Goal: Task Accomplishment & Management: Manage account settings

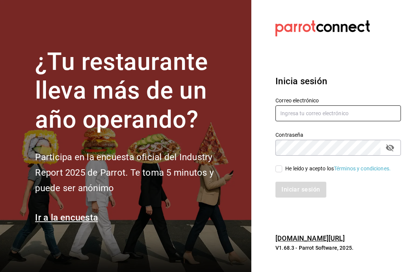
click at [343, 121] on input "text" at bounding box center [339, 113] width 126 height 16
click at [346, 121] on input "text" at bounding box center [339, 113] width 126 height 16
click at [370, 121] on input "text" at bounding box center [339, 113] width 126 height 16
click at [360, 121] on input "text" at bounding box center [339, 113] width 126 height 16
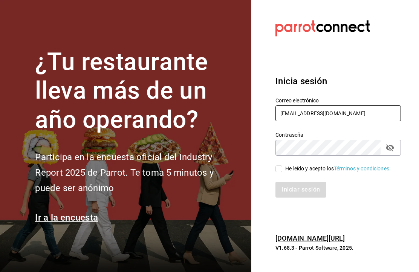
type input "carlosvite101@gmail.com"
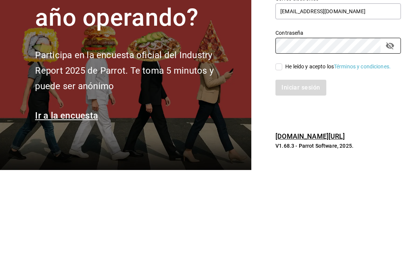
click at [281, 165] on input "He leído y acepto los Términos y condiciones." at bounding box center [279, 168] width 7 height 7
checkbox input "true"
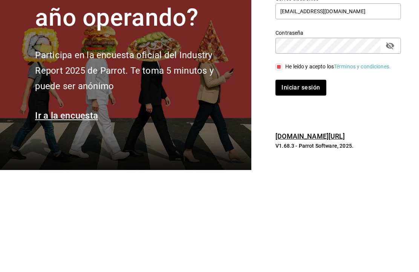
scroll to position [26, 0]
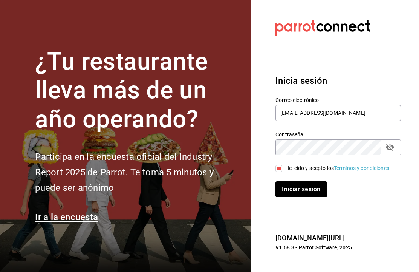
click at [306, 181] on button "Iniciar sesión" at bounding box center [301, 189] width 51 height 16
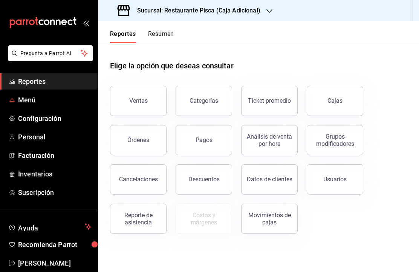
click at [70, 100] on span "Menú" at bounding box center [55, 100] width 74 height 10
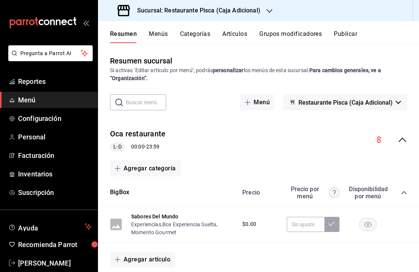
click at [248, 12] on h3 "Sucursal: Restaurante Pisca (Caja Adicional)" at bounding box center [195, 10] width 129 height 9
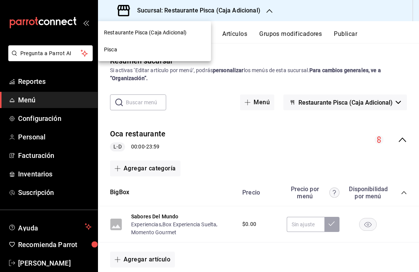
click at [180, 48] on div "Pisca" at bounding box center [154, 50] width 101 height 8
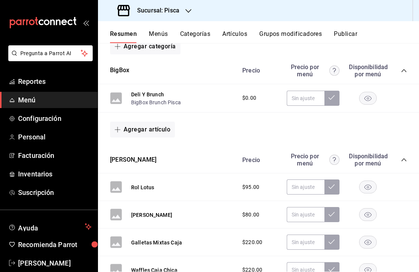
scroll to position [121, 0]
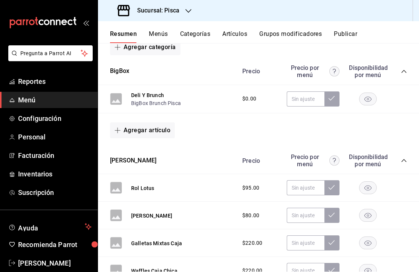
click at [394, 160] on div "Precio Precio por menú Disponibilidad por menú" at bounding box center [321, 160] width 172 height 14
click at [396, 164] on div "Precio Precio por menú Disponibilidad por menú" at bounding box center [321, 160] width 172 height 14
click at [407, 158] on icon "collapse-category-row" at bounding box center [404, 160] width 6 height 6
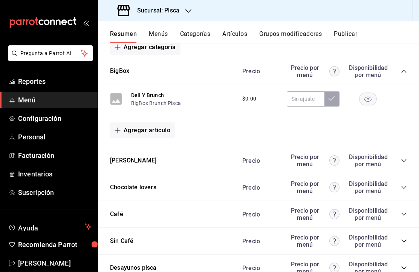
click at [153, 169] on div "[PERSON_NAME] por menú Disponibilidad por menú" at bounding box center [258, 160] width 321 height 27
click at [129, 160] on button "[PERSON_NAME]" at bounding box center [133, 160] width 46 height 9
click at [129, 138] on button "Agregar artículo" at bounding box center [142, 130] width 65 height 16
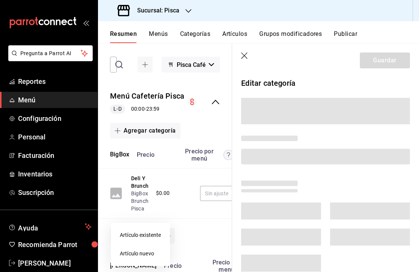
scroll to position [53, 0]
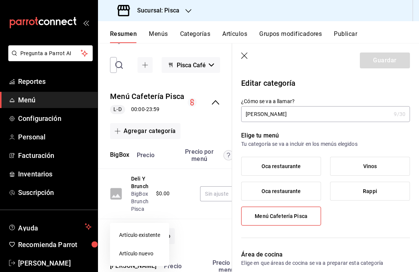
type input "729c89eb-a96a-4c33-bbdf-71484e779fe4"
radio input "false"
radio input "true"
click at [305, 164] on div at bounding box center [209, 136] width 419 height 272
click at [298, 191] on div "Artículo existente Artículo nuevo" at bounding box center [209, 136] width 419 height 272
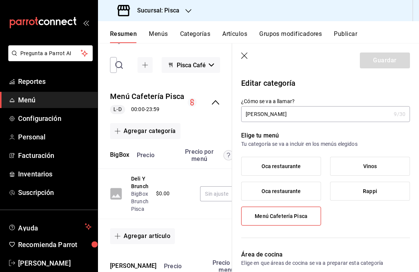
click at [293, 189] on span "Oca restaurante" at bounding box center [282, 191] width 40 height 6
click at [0, 0] on input "Oca restaurante" at bounding box center [0, 0] width 0 height 0
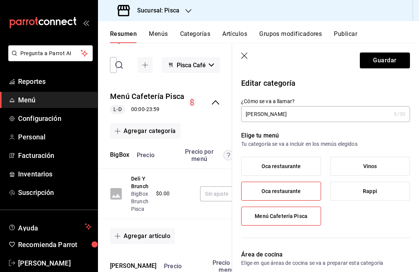
click at [299, 193] on span "Oca restaurante" at bounding box center [282, 191] width 40 height 6
click at [0, 0] on input "Oca restaurante" at bounding box center [0, 0] width 0 height 0
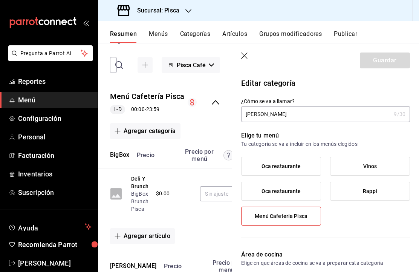
click at [298, 192] on span "Oca restaurante" at bounding box center [282, 191] width 40 height 6
click at [0, 0] on input "Oca restaurante" at bounding box center [0, 0] width 0 height 0
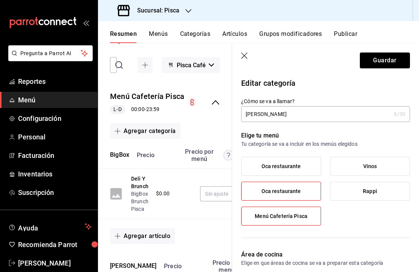
click at [295, 162] on label "Oca restaurante" at bounding box center [281, 166] width 79 height 18
click at [0, 0] on input "Oca restaurante" at bounding box center [0, 0] width 0 height 0
click at [389, 57] on button "Guardar" at bounding box center [385, 60] width 50 height 16
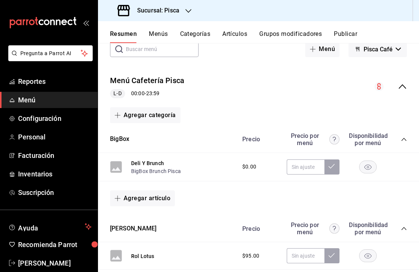
click at [350, 35] on button "Publicar" at bounding box center [345, 36] width 23 height 13
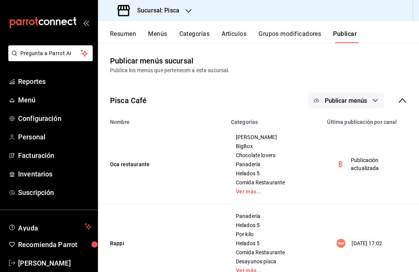
click at [355, 97] on span "Publicar menús" at bounding box center [346, 100] width 42 height 7
click at [353, 127] on span "Punto de venta" at bounding box center [357, 125] width 36 height 8
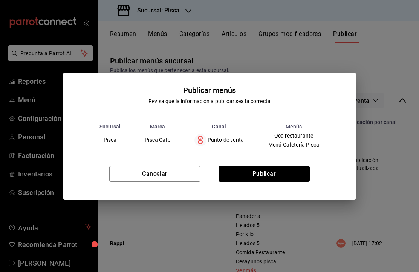
click at [290, 172] on button "Publicar" at bounding box center [264, 174] width 91 height 16
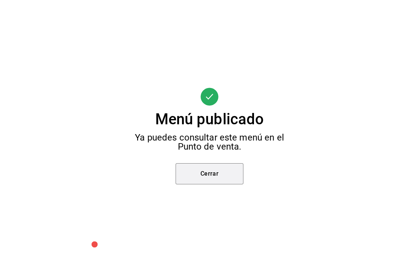
click at [218, 178] on button "Cerrar" at bounding box center [210, 173] width 68 height 21
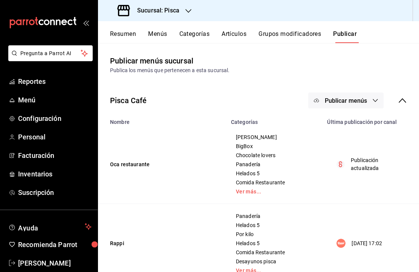
click at [184, 13] on div "Sucursal: Pisca" at bounding box center [149, 10] width 91 height 21
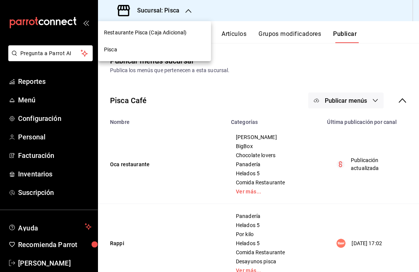
click at [184, 28] on div "Restaurante Pisca (Caja Adicional)" at bounding box center [154, 32] width 113 height 17
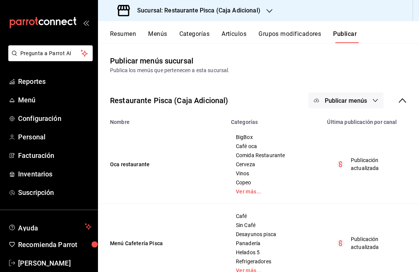
click at [400, 100] on icon at bounding box center [402, 100] width 9 height 9
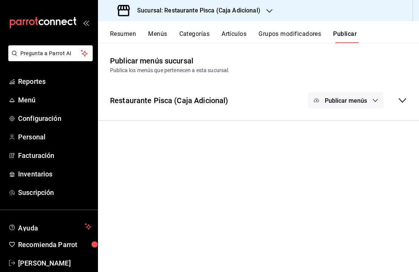
click at [402, 101] on icon at bounding box center [402, 100] width 9 height 9
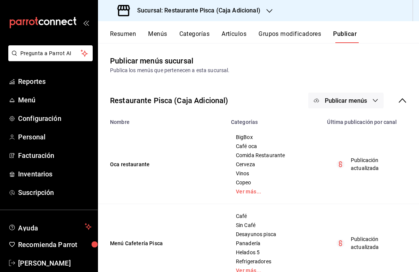
click at [244, 6] on h3 "Sucursal: Restaurante Pisca (Caja Adicional)" at bounding box center [195, 10] width 129 height 9
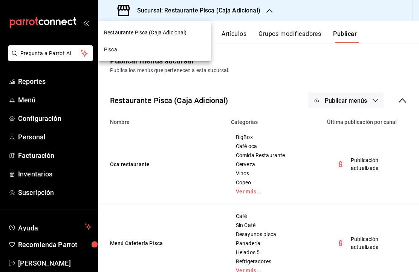
click at [169, 49] on div "Pisca" at bounding box center [154, 50] width 101 height 8
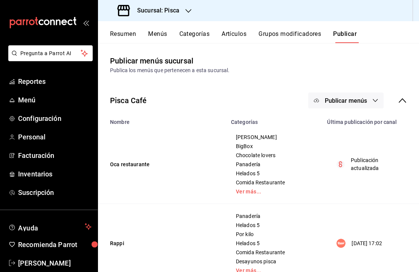
click at [127, 33] on button "Resumen" at bounding box center [123, 36] width 26 height 13
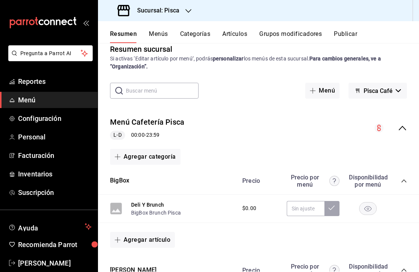
scroll to position [12, 0]
click at [388, 93] on span "Pisca Café" at bounding box center [378, 90] width 29 height 7
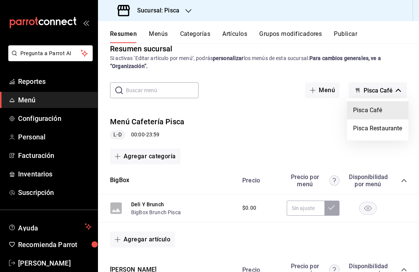
click at [301, 140] on div at bounding box center [209, 136] width 419 height 272
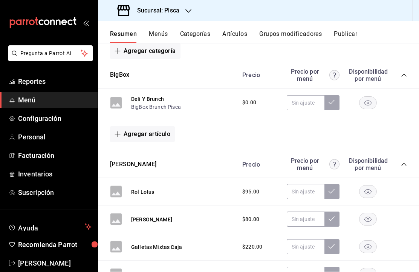
scroll to position [125, 0]
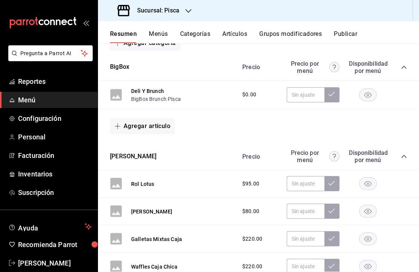
click at [401, 158] on span "collapse-category-row" at bounding box center [404, 156] width 6 height 6
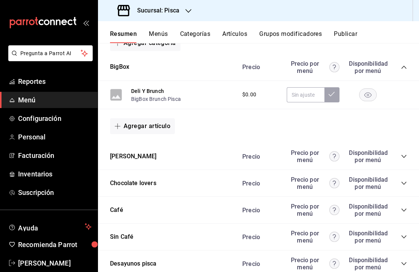
click at [132, 155] on button "[PERSON_NAME]" at bounding box center [133, 156] width 46 height 9
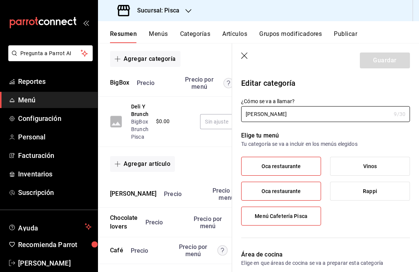
click at [302, 163] on label "Oca restaurante" at bounding box center [281, 166] width 79 height 18
click at [0, 0] on input "Oca restaurante" at bounding box center [0, 0] width 0 height 0
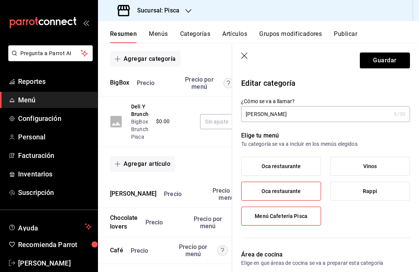
click at [295, 192] on span "Oca restaurante" at bounding box center [282, 191] width 40 height 6
click at [0, 0] on input "Oca restaurante" at bounding box center [0, 0] width 0 height 0
click at [297, 195] on label "Oca restaurante" at bounding box center [281, 191] width 79 height 18
click at [0, 0] on input "Oca restaurante" at bounding box center [0, 0] width 0 height 0
click at [306, 158] on label "Oca restaurante" at bounding box center [281, 166] width 79 height 18
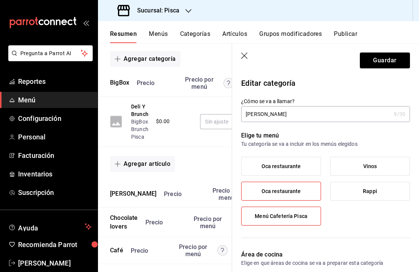
click at [0, 0] on input "Oca restaurante" at bounding box center [0, 0] width 0 height 0
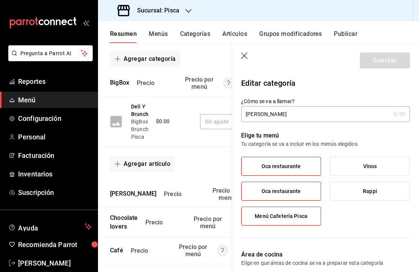
click at [248, 55] on icon "button" at bounding box center [245, 56] width 8 height 8
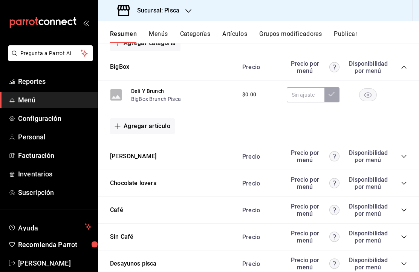
click at [177, 11] on h3 "Sucursal: Pisca" at bounding box center [155, 10] width 48 height 9
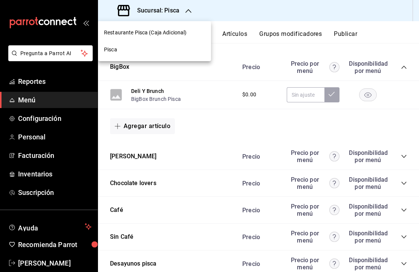
click at [171, 34] on span "Restaurante Pisca (Caja Adicional)" at bounding box center [145, 33] width 83 height 8
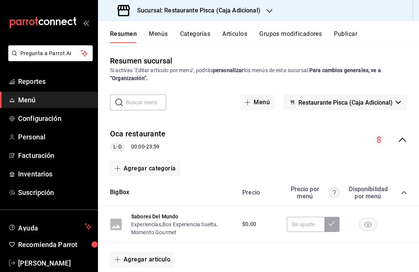
click at [160, 170] on button "Agregar categoría" at bounding box center [145, 168] width 71 height 16
click at [151, 188] on li "Categoría existente" at bounding box center [142, 188] width 64 height 18
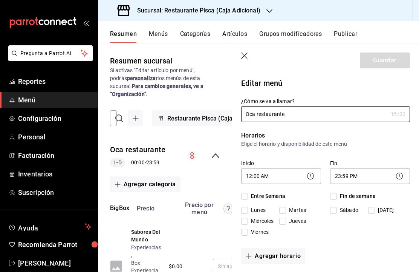
checkbox input "true"
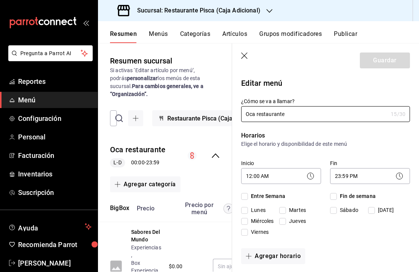
checkbox input "true"
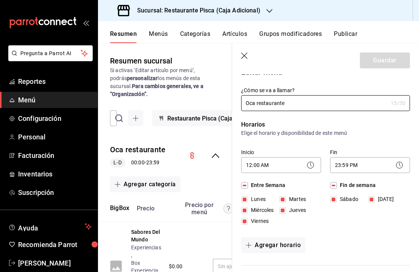
scroll to position [8, 0]
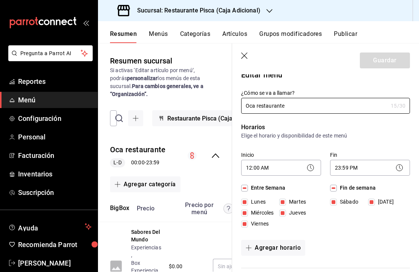
click at [244, 55] on icon "button" at bounding box center [245, 56] width 8 height 8
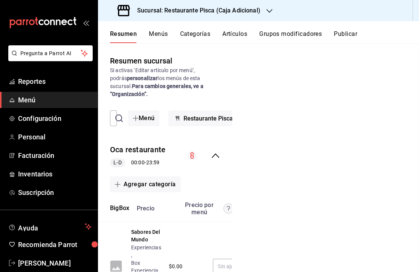
checkbox input "false"
type input "1755907391929"
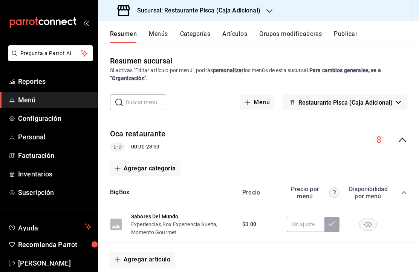
checkbox input "false"
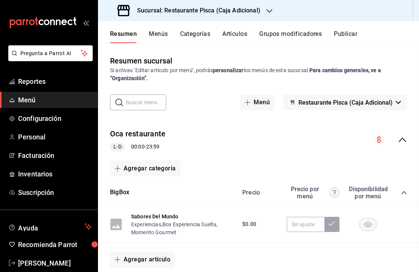
checkbox input "false"
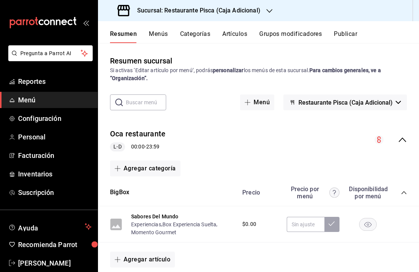
click at [150, 164] on button "Agregar categoría" at bounding box center [145, 168] width 71 height 16
click at [222, 157] on div at bounding box center [209, 136] width 419 height 272
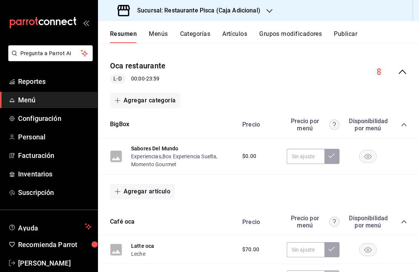
scroll to position [50, 0]
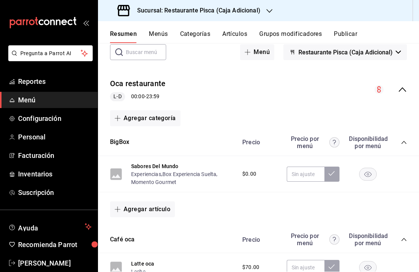
click at [156, 117] on button "Agregar categoría" at bounding box center [145, 118] width 71 height 16
click at [154, 156] on li "Categoría nueva" at bounding box center [142, 156] width 64 height 18
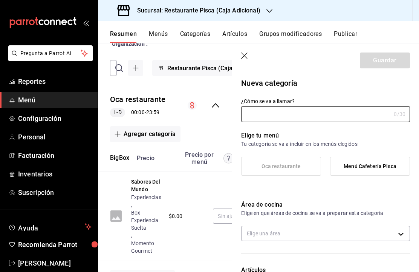
type input "4fb6fb2e-9475-47dc-96aa-f9493175926a"
click at [333, 113] on input "¿Cómo se va a llamar?" at bounding box center [316, 113] width 150 height 15
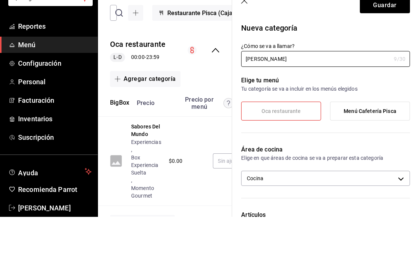
type input "[PERSON_NAME]"
click at [366, 122] on div "Elige tu menú Tu categoría se va a incluir en los menús elegidos Oca restaurant…" at bounding box center [321, 156] width 178 height 69
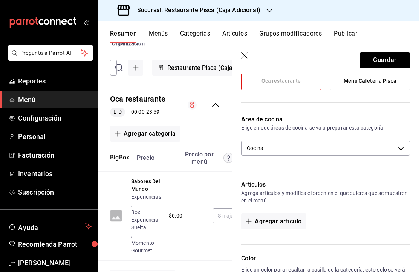
scroll to position [78, 0]
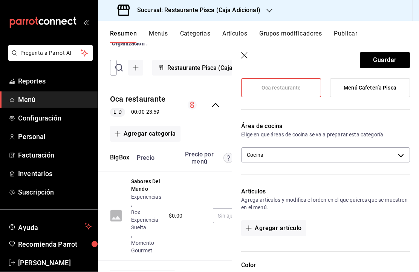
click at [382, 82] on label "Menú Cafetería Pisca" at bounding box center [370, 88] width 79 height 18
click at [0, 0] on input "Menú Cafetería Pisca" at bounding box center [0, 0] width 0 height 0
click at [295, 87] on span "Oca restaurante" at bounding box center [282, 88] width 40 height 6
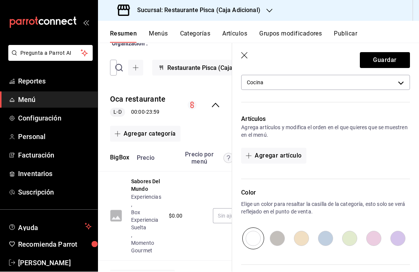
scroll to position [151, 0]
click at [292, 155] on button "Agregar artículo" at bounding box center [273, 155] width 65 height 16
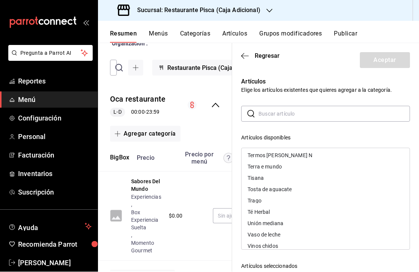
scroll to position [1066, 0]
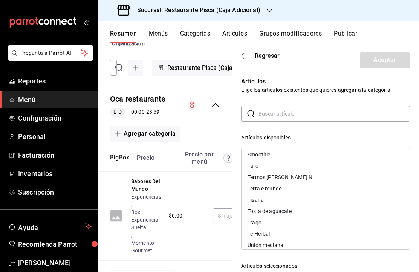
click at [326, 64] on header "Regresar Aceptar" at bounding box center [325, 58] width 187 height 31
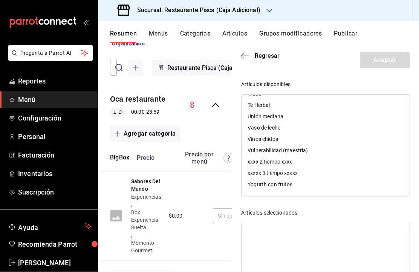
scroll to position [54, 0]
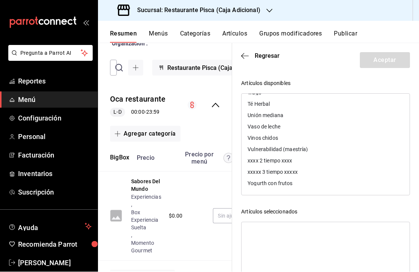
click at [365, 210] on div "Artículos seleccionados" at bounding box center [325, 212] width 169 height 8
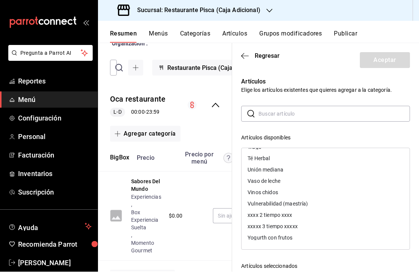
scroll to position [0, 0]
click at [319, 76] on div "Artículos Elige los artículos existentes que quieres agregar a la categoría. ​ …" at bounding box center [321, 221] width 178 height 307
click at [291, 135] on div "Artículos disponibles" at bounding box center [325, 138] width 169 height 8
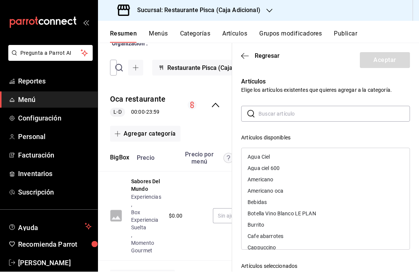
click at [317, 132] on div "​ ​ Artículos disponibles Agua Ciel Agua ciel 600 Americano Americano oca Bebid…" at bounding box center [325, 240] width 169 height 269
click at [321, 126] on div "​ ​ Artículos disponibles Agua Ciel Agua ciel 600 Americano Americano oca Bebid…" at bounding box center [325, 240] width 169 height 269
click at [293, 111] on input "text" at bounding box center [335, 113] width 152 height 15
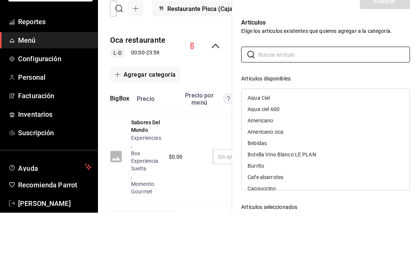
scroll to position [21, 0]
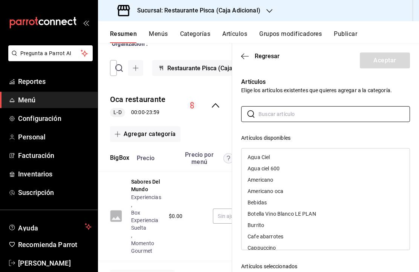
click at [272, 53] on span "Regresar" at bounding box center [267, 55] width 25 height 7
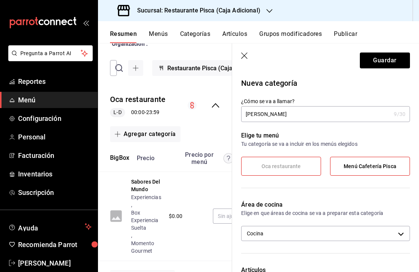
scroll to position [0, 0]
click at [382, 60] on button "Guardar" at bounding box center [385, 60] width 50 height 16
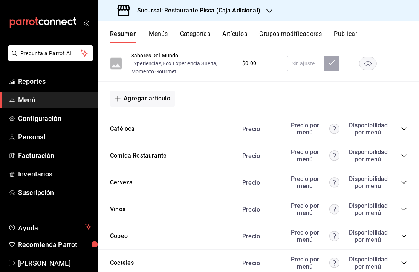
scroll to position [220, 0]
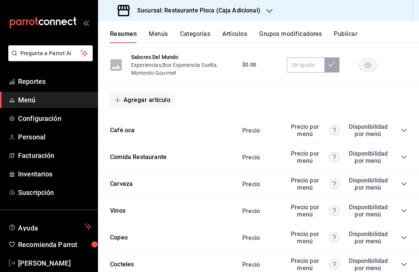
click at [395, 150] on div "Precio Precio por menú Disponibilidad por menú" at bounding box center [321, 157] width 172 height 14
click at [404, 154] on icon "collapse-category-row" at bounding box center [404, 157] width 6 height 6
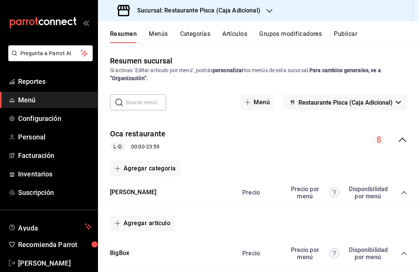
scroll to position [0, 0]
click at [193, 33] on button "Categorías" at bounding box center [195, 36] width 31 height 13
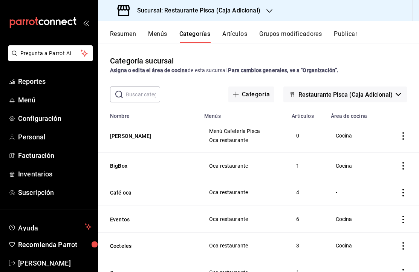
click at [401, 139] on icon "actions" at bounding box center [404, 136] width 8 height 8
click at [376, 152] on span "Editar" at bounding box center [381, 153] width 20 height 8
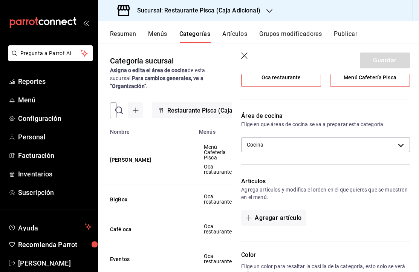
scroll to position [91, 0]
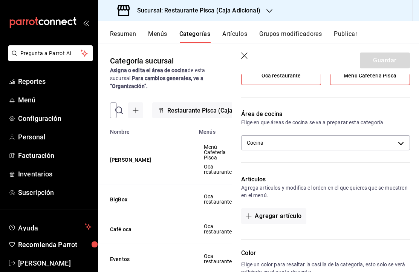
click at [287, 211] on button "Agregar artículo" at bounding box center [273, 216] width 65 height 16
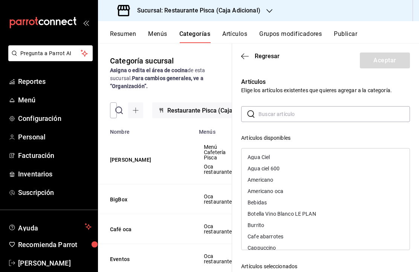
click at [266, 53] on span "Regresar" at bounding box center [267, 55] width 25 height 7
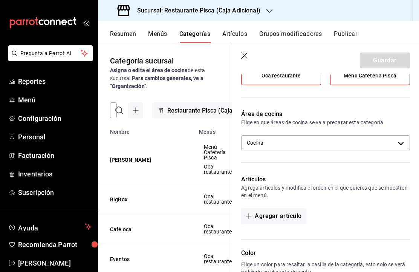
click at [298, 32] on button "Grupos modificadores" at bounding box center [290, 36] width 63 height 13
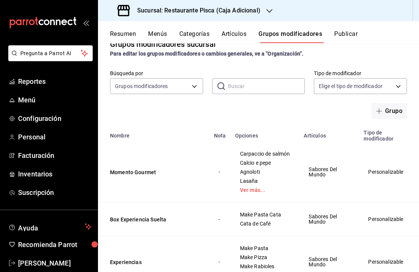
scroll to position [18, 0]
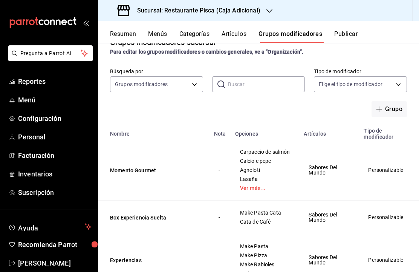
click at [232, 38] on button "Artículos" at bounding box center [234, 36] width 25 height 13
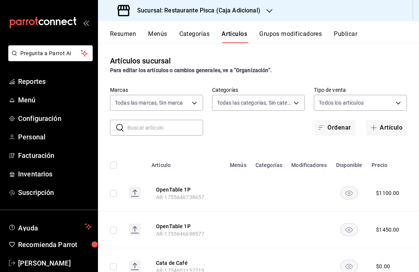
type input "1a6aef69-98d3-450b-be29-24a743f43210"
type input "865aa954-0605-41dc-a712-c1bf1343a7e3,7192b495-220a-49aa-9aea-893b88465593,aa4b8…"
click at [388, 123] on button "Artículo" at bounding box center [387, 128] width 41 height 16
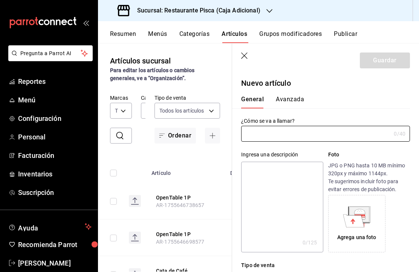
click at [352, 129] on input "text" at bounding box center [316, 133] width 150 height 15
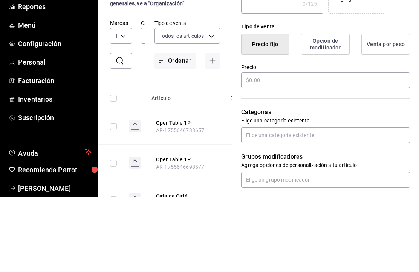
scroll to position [186, 0]
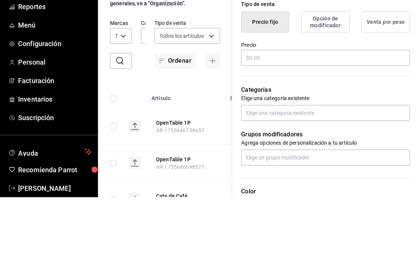
type input "[PERSON_NAME]"
click at [371, 124] on input "text" at bounding box center [325, 132] width 169 height 16
type input "$0.00"
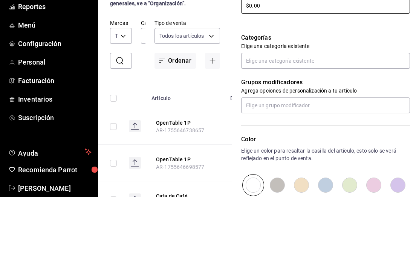
scroll to position [244, 0]
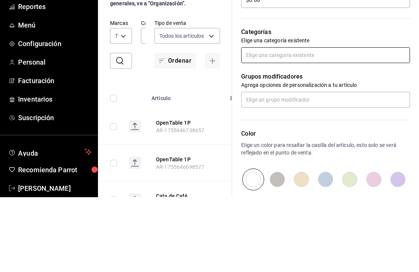
click at [363, 122] on input "text" at bounding box center [325, 130] width 169 height 16
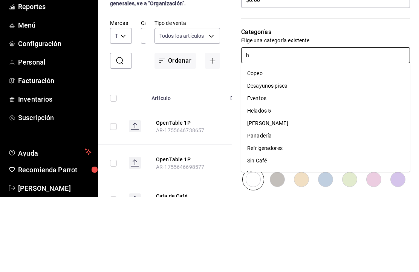
scroll to position [0, 0]
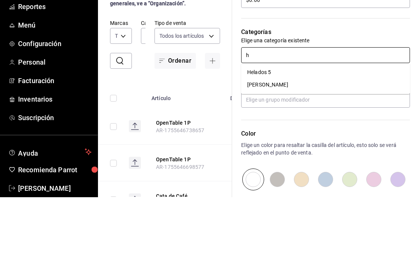
type input "ho"
click at [326, 141] on li "[PERSON_NAME]" at bounding box center [325, 147] width 169 height 12
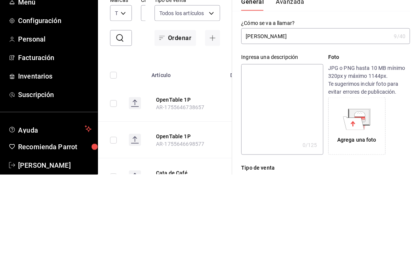
click at [384, 150] on p "Foto" at bounding box center [369, 154] width 82 height 8
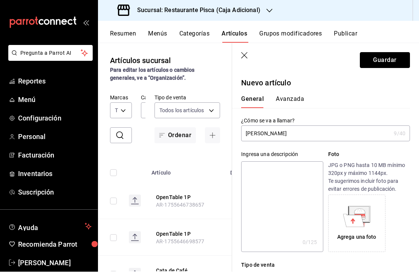
click at [387, 58] on button "Guardar" at bounding box center [385, 60] width 50 height 16
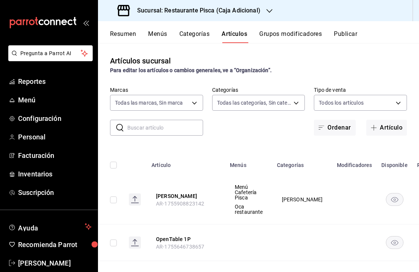
click at [352, 37] on button "Publicar" at bounding box center [345, 36] width 23 height 13
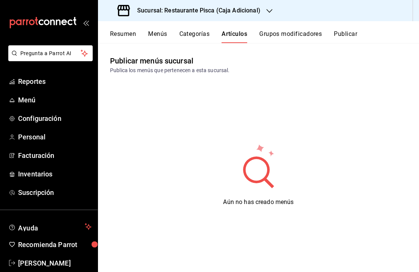
click at [350, 31] on button "Publicar" at bounding box center [345, 36] width 23 height 13
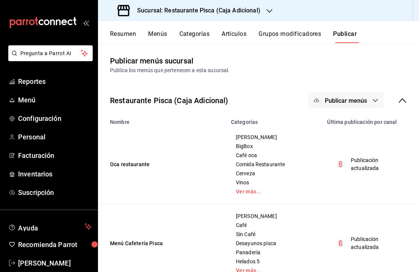
click at [350, 105] on button "Publicar menús" at bounding box center [345, 100] width 75 height 16
click at [358, 125] on span "Punto de venta" at bounding box center [357, 125] width 36 height 8
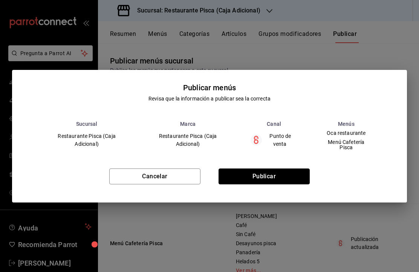
click at [275, 177] on button "Publicar" at bounding box center [264, 176] width 91 height 16
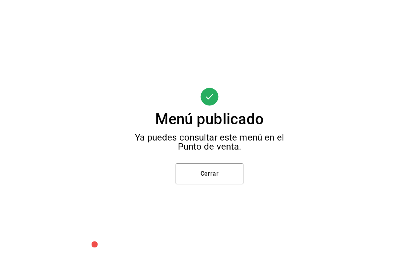
click at [201, 171] on button "Cerrar" at bounding box center [210, 173] width 68 height 21
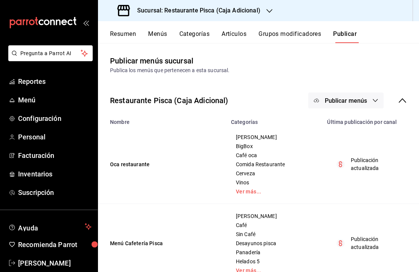
click at [296, 34] on button "Grupos modificadores" at bounding box center [290, 36] width 63 height 13
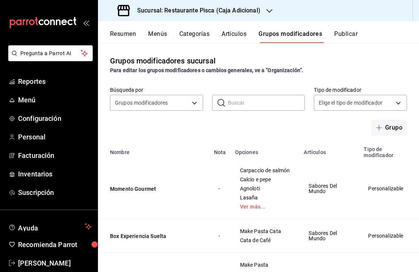
click at [388, 125] on button "Grupo" at bounding box center [389, 128] width 35 height 16
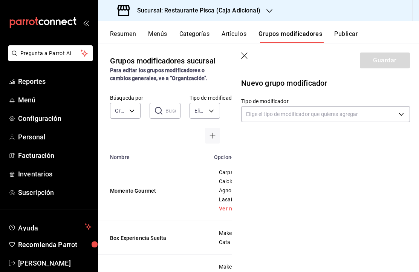
click at [370, 107] on body "Pregunta a Parrot AI Reportes Menú Configuración Personal Facturación Inventari…" at bounding box center [209, 136] width 419 height 272
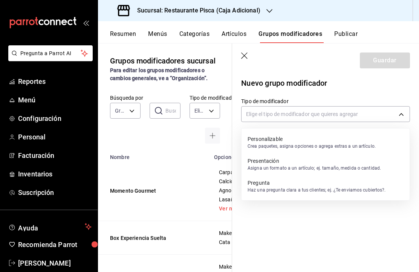
click at [357, 141] on p "Personalizable" at bounding box center [312, 139] width 128 height 8
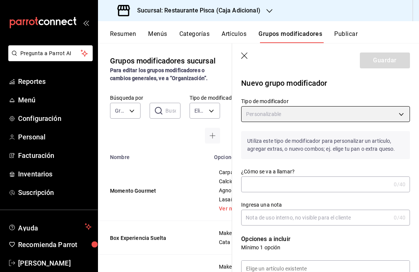
type input "CUSTOMIZABLE"
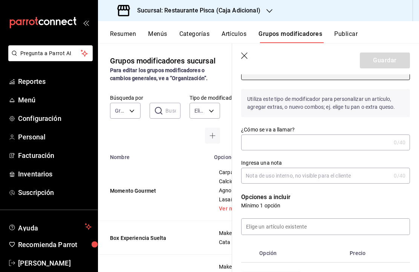
scroll to position [41, 0]
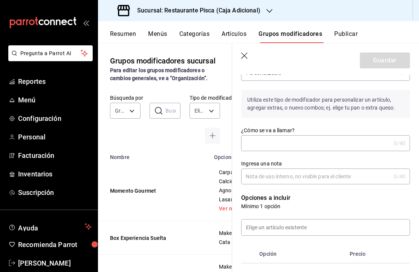
click at [324, 143] on input "¿Cómo se va a llamar?" at bounding box center [316, 142] width 150 height 15
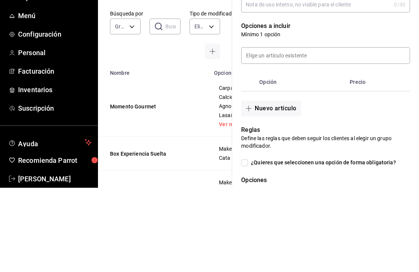
scroll to position [132, 0]
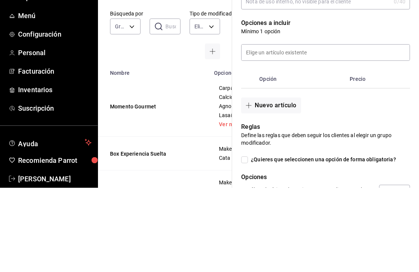
type input "[PERSON_NAME]"
click at [365, 129] on input at bounding box center [326, 137] width 168 height 16
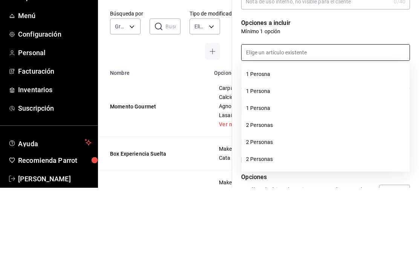
click at [365, 103] on p "Opciones a incluir" at bounding box center [325, 107] width 169 height 9
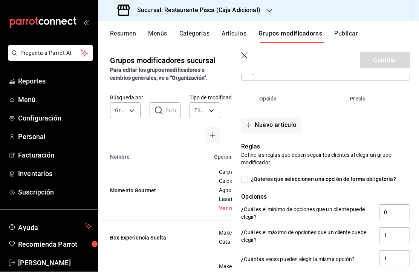
scroll to position [198, 0]
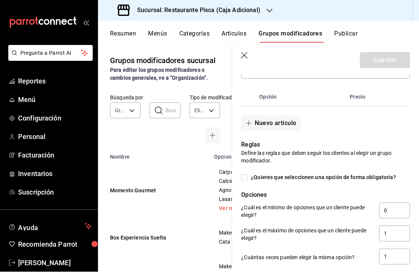
click at [285, 123] on button "Nuevo artículo" at bounding box center [271, 123] width 60 height 16
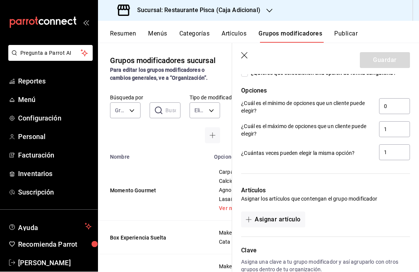
scroll to position [326, 0]
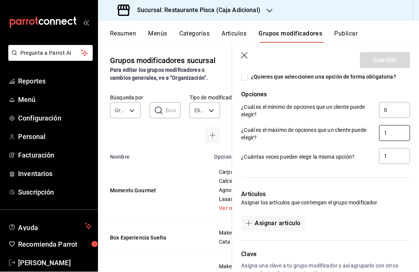
click at [399, 132] on input "1" at bounding box center [394, 133] width 31 height 16
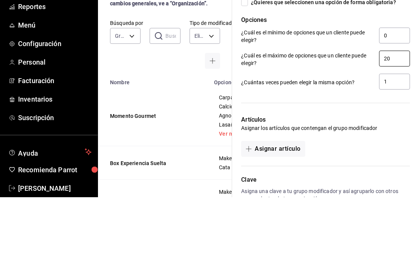
type input "20"
click at [399, 148] on input "1" at bounding box center [394, 156] width 31 height 16
type input "20"
click at [341, 174] on div at bounding box center [325, 177] width 169 height 6
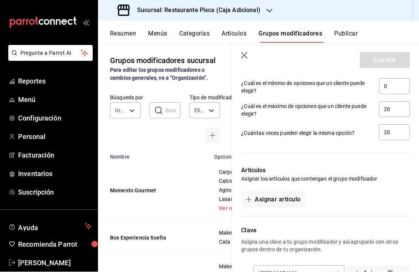
scroll to position [350, 0]
click at [291, 197] on button "Asignar artículo" at bounding box center [273, 200] width 64 height 16
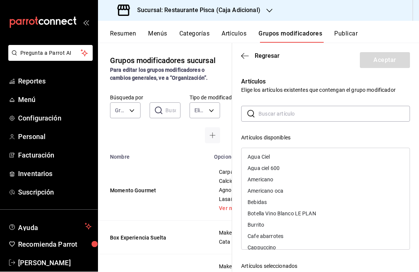
click at [332, 112] on input "text" at bounding box center [335, 113] width 152 height 15
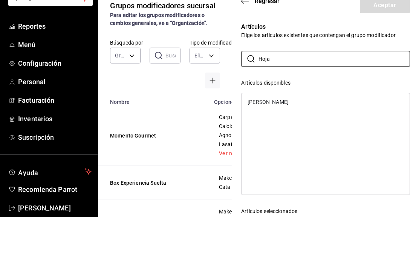
click at [342, 151] on div "[PERSON_NAME]" at bounding box center [326, 156] width 168 height 11
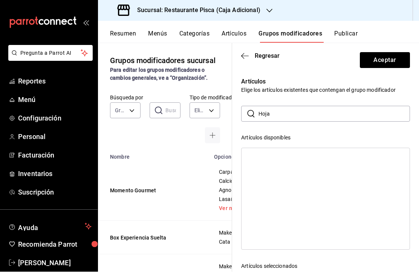
scroll to position [0, 0]
click at [331, 112] on input "Hoja" at bounding box center [335, 113] width 152 height 15
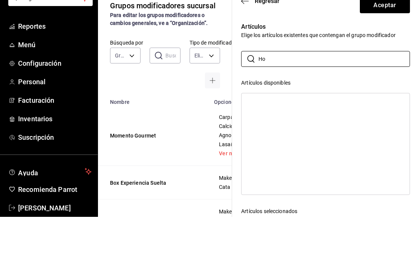
type input "H"
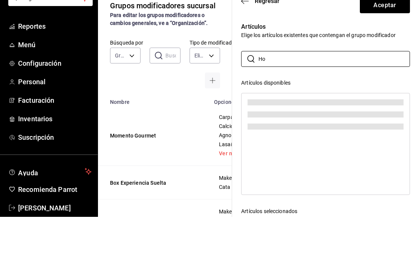
type input "H"
click at [358, 134] on div "Artículos disponibles" at bounding box center [325, 138] width 169 height 8
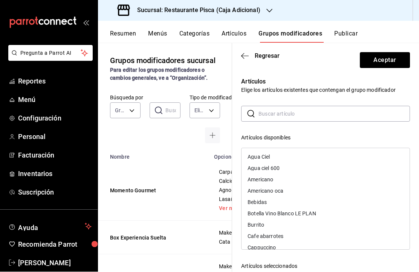
click at [322, 109] on input "text" at bounding box center [335, 113] width 152 height 15
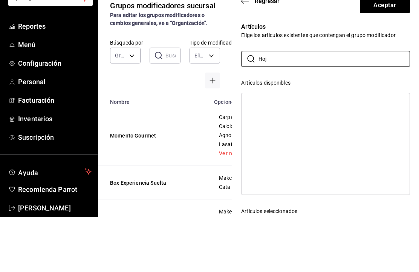
click at [368, 106] on input "Hoj" at bounding box center [335, 113] width 152 height 15
click at [359, 134] on div "Artículos disponibles" at bounding box center [325, 138] width 169 height 8
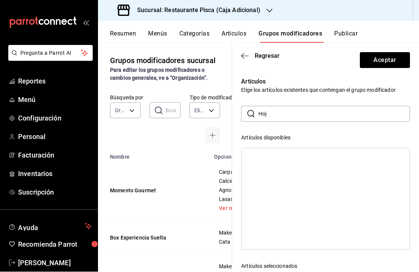
click at [323, 113] on input "Hoj" at bounding box center [335, 113] width 152 height 15
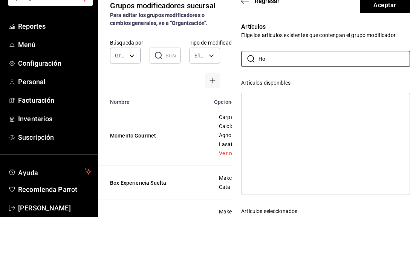
type input "H"
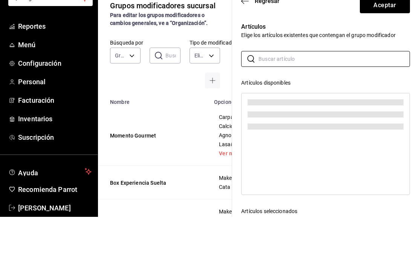
click at [333, 106] on div "​ ​ Artículos disponibles Artículos seleccionados [PERSON_NAME]" at bounding box center [325, 240] width 169 height 269
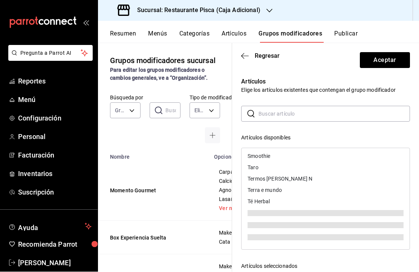
scroll to position [1064, 0]
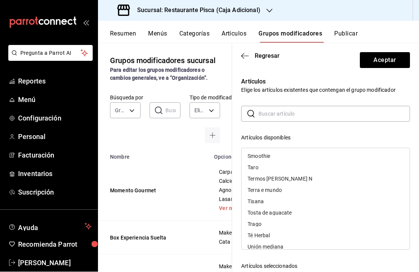
click at [323, 68] on header "Regresar Aceptar" at bounding box center [325, 58] width 187 height 31
click at [322, 85] on p "Artículos" at bounding box center [325, 81] width 169 height 9
click at [318, 95] on div "Artículos Elige los artículos existentes que contengan el grupo modificador ​ ​…" at bounding box center [321, 221] width 178 height 307
click at [317, 95] on div "Artículos Elige los artículos existentes que contengan el grupo modificador ​ ​…" at bounding box center [321, 221] width 178 height 307
click at [328, 90] on p "Elige los artículos existentes que contengan el grupo modificador" at bounding box center [325, 90] width 169 height 8
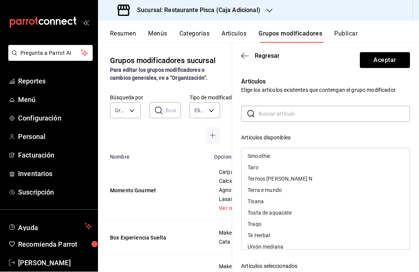
click at [332, 132] on div "​ ​ Artículos disponibles Agua Ciel Agua ciel 600 Americano Americano oca Bebid…" at bounding box center [325, 240] width 169 height 269
click at [345, 134] on div "Artículos disponibles" at bounding box center [325, 138] width 169 height 8
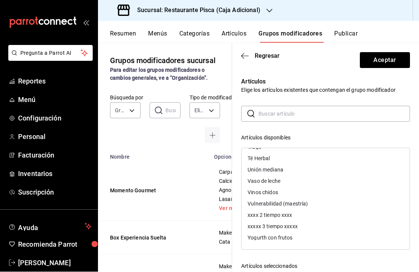
scroll to position [1141, 0]
click at [327, 85] on p "Artículos" at bounding box center [325, 81] width 169 height 9
click at [394, 60] on button "Aceptar" at bounding box center [385, 60] width 50 height 16
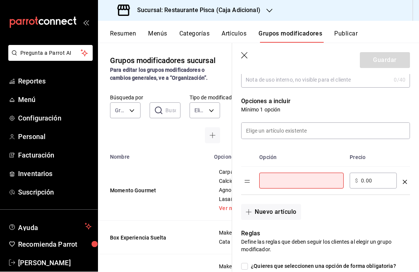
scroll to position [130, 0]
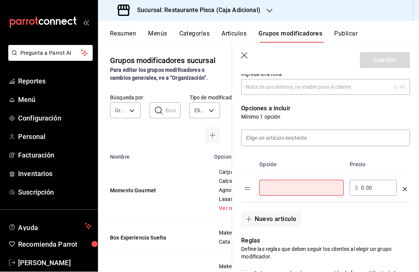
click at [321, 181] on div "​" at bounding box center [301, 188] width 84 height 16
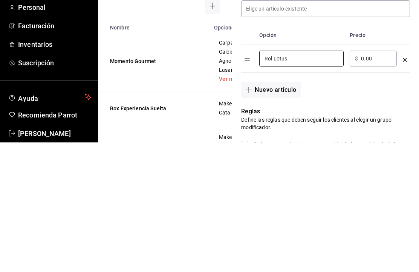
type input "Rol Lotus"
click at [373, 184] on input "0.00" at bounding box center [376, 188] width 31 height 8
type input "0.00"
type input "95.00"
click at [281, 211] on button "Nuevo artículo" at bounding box center [271, 219] width 60 height 16
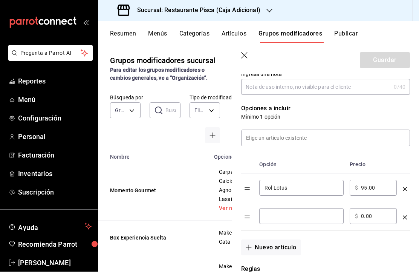
click at [302, 219] on input "optionsTable" at bounding box center [302, 216] width 74 height 8
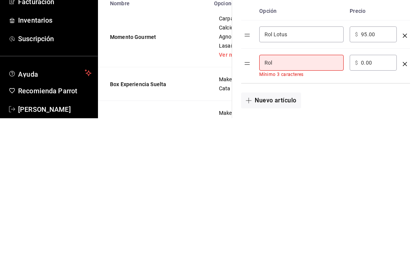
scroll to position [26, 0]
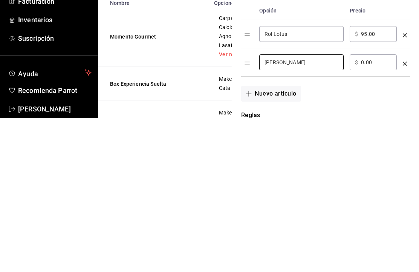
type input "[PERSON_NAME]"
click at [367, 212] on input "0.00" at bounding box center [376, 216] width 31 height 8
type input "0.00"
type input "80.00"
click at [281, 239] on button "Nuevo artículo" at bounding box center [271, 247] width 60 height 16
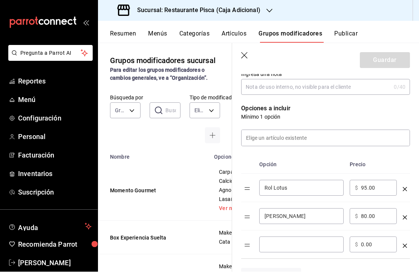
click at [307, 245] on input "optionsTable" at bounding box center [302, 245] width 74 height 8
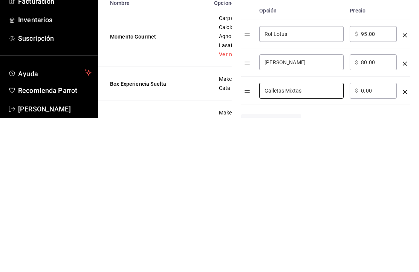
type input "Galletas Mixtas"
click at [362, 241] on input "0.00" at bounding box center [376, 245] width 31 height 8
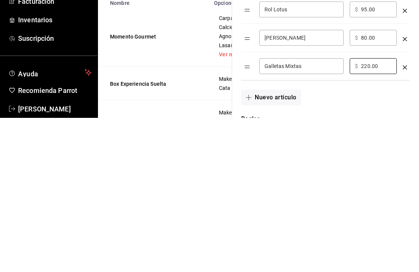
scroll to position [158, 0]
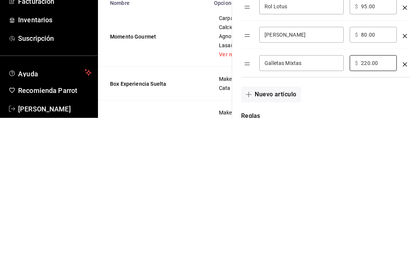
type input "220.00"
click at [289, 240] on button "Nuevo artículo" at bounding box center [271, 248] width 60 height 16
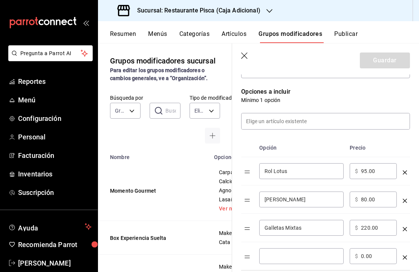
scroll to position [179, 0]
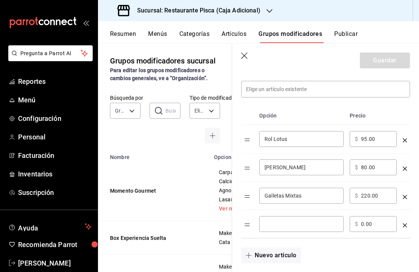
click at [313, 225] on input "optionsTable" at bounding box center [302, 224] width 74 height 8
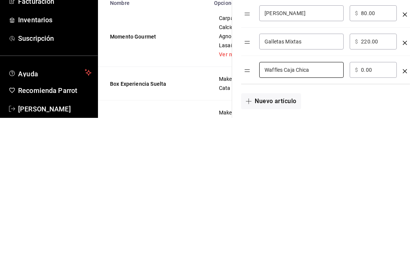
type input "Waffles Caja Chica"
click at [365, 220] on input "0.00" at bounding box center [376, 224] width 31 height 8
type input "0.00"
type input "220.00"
click at [285, 247] on button "Nuevo artículo" at bounding box center [271, 255] width 60 height 16
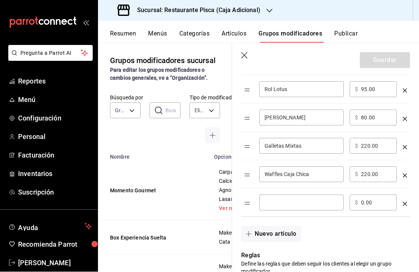
scroll to position [229, 0]
click at [297, 205] on input "optionsTable" at bounding box center [302, 203] width 74 height 8
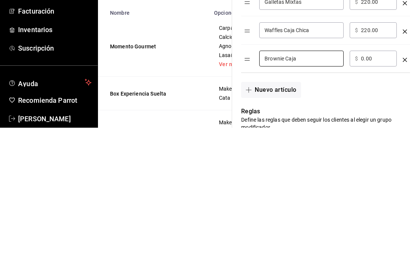
type input "Brownie Caja"
click at [365, 199] on input "0.00" at bounding box center [376, 203] width 31 height 8
type input "0.00"
type input "280.00"
click at [273, 226] on button "Nuevo artículo" at bounding box center [271, 234] width 60 height 16
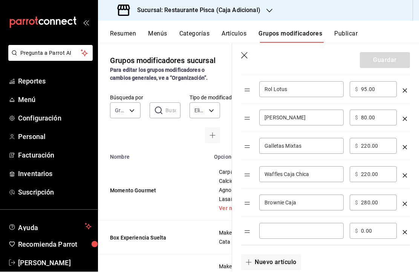
click at [310, 230] on input "optionsTable" at bounding box center [302, 231] width 74 height 8
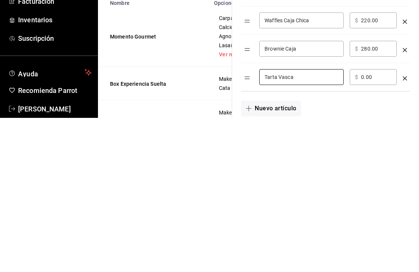
type input "Tarta Vasca"
click at [380, 227] on input "0.00" at bounding box center [376, 231] width 31 height 8
type input "0.00"
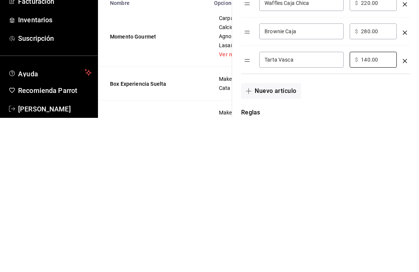
scroll to position [247, 0]
type input "140.00"
click at [280, 236] on button "Nuevo artículo" at bounding box center [271, 244] width 60 height 16
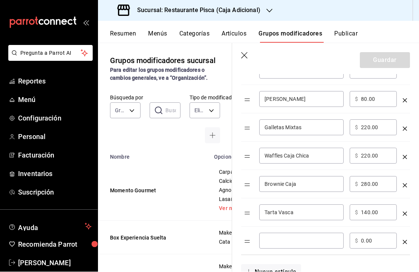
click at [305, 239] on input "optionsTable" at bounding box center [302, 241] width 74 height 8
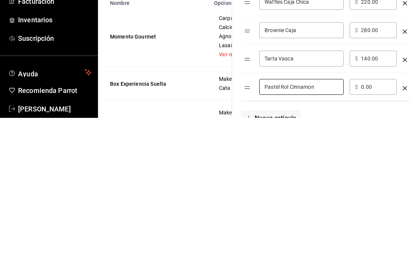
type input "Pastel Rol Cinnamon"
click at [376, 237] on input "0.00" at bounding box center [376, 241] width 31 height 8
type input "0.00"
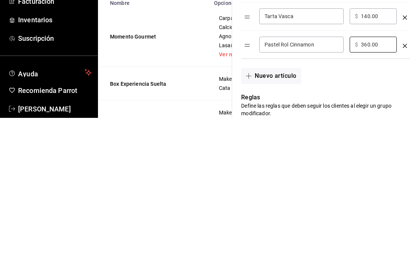
scroll to position [288, 0]
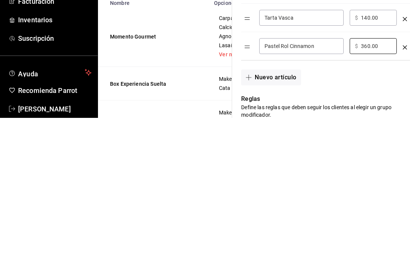
type input "360.00"
click at [276, 223] on button "Nuevo artículo" at bounding box center [271, 231] width 60 height 16
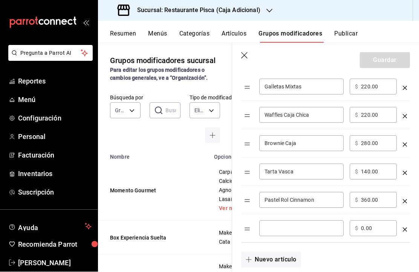
click at [300, 227] on input "optionsTable" at bounding box center [302, 228] width 74 height 8
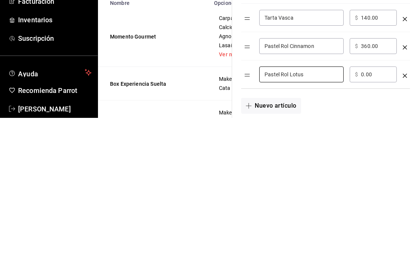
type input "Pastel Rol Lotus"
click at [374, 224] on input "0.00" at bounding box center [376, 228] width 31 height 8
type input "0.00"
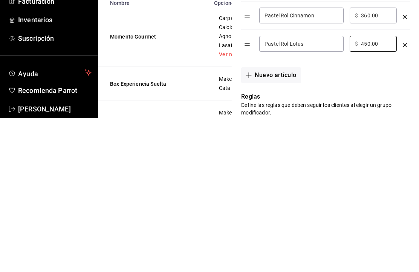
scroll to position [319, 0]
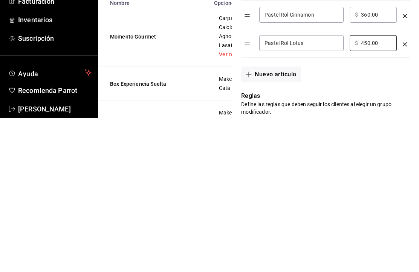
type input "450.00"
click at [289, 220] on button "Nuevo artículo" at bounding box center [271, 228] width 60 height 16
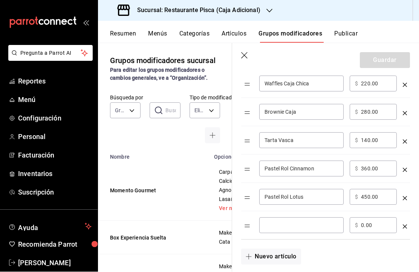
click at [315, 226] on input "optionsTable" at bounding box center [302, 225] width 74 height 8
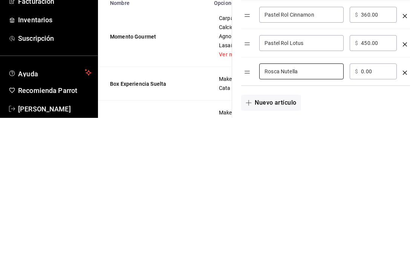
type input "Rosca Nutella"
click at [376, 221] on input "0.00" at bounding box center [376, 225] width 31 height 8
type input "0.00"
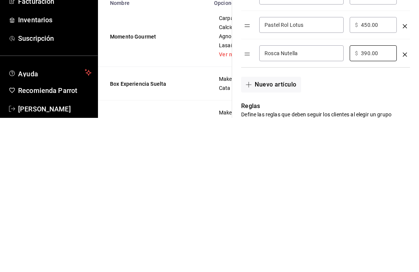
scroll to position [339, 0]
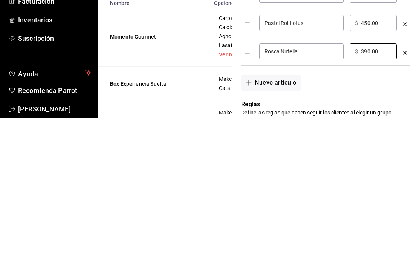
type input "390.00"
click at [283, 229] on button "Nuevo artículo" at bounding box center [271, 237] width 60 height 16
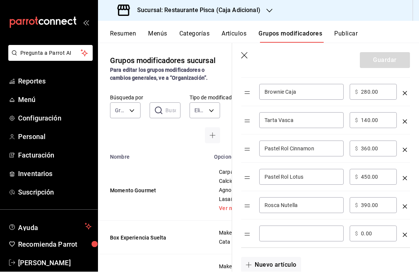
click at [312, 227] on div "​" at bounding box center [301, 234] width 84 height 16
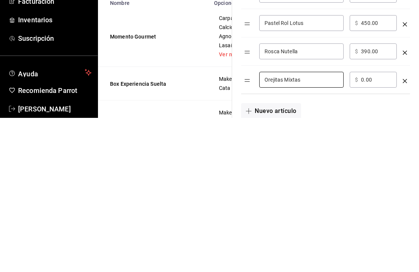
type input "Orejitas Mixtas"
click at [367, 230] on input "0.00" at bounding box center [376, 234] width 31 height 8
type input "0.00"
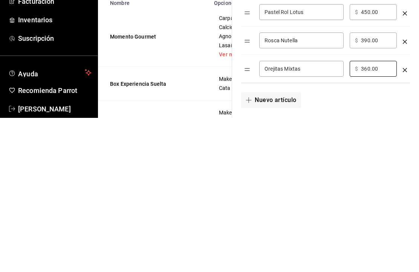
scroll to position [351, 0]
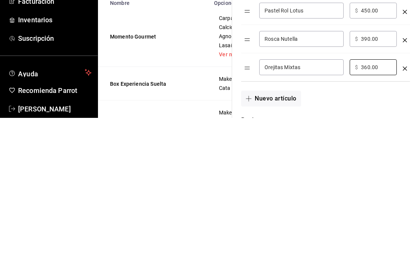
type input "360.00"
click at [278, 244] on button "Nuevo artículo" at bounding box center [271, 252] width 60 height 16
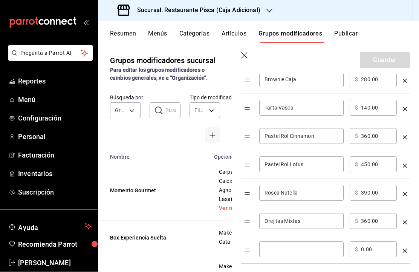
click at [305, 247] on input "optionsTable" at bounding box center [302, 250] width 74 height 8
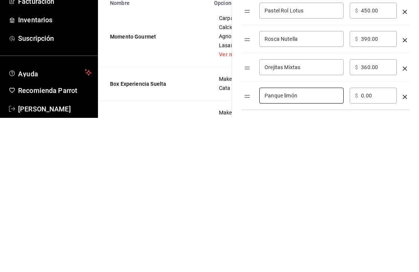
click at [277, 246] on input "Panque limón" at bounding box center [302, 250] width 74 height 8
click at [318, 246] on input "Panqué limón" at bounding box center [302, 250] width 74 height 8
type input "Panqué limón"
click at [370, 246] on input "0.00" at bounding box center [376, 250] width 31 height 8
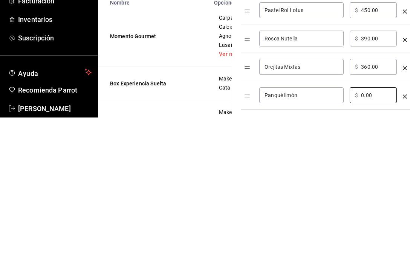
click at [378, 246] on input "0.00" at bounding box center [376, 250] width 31 height 8
type input "0.00"
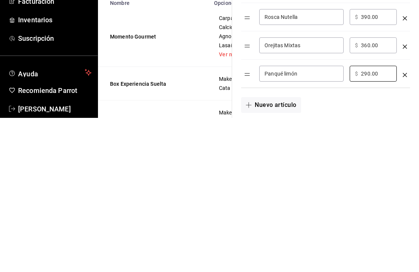
scroll to position [374, 0]
type input "290.00"
click at [288, 250] on button "Nuevo artículo" at bounding box center [271, 258] width 60 height 16
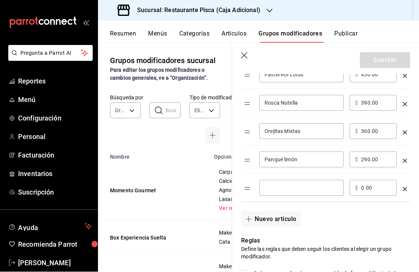
scroll to position [444, 0]
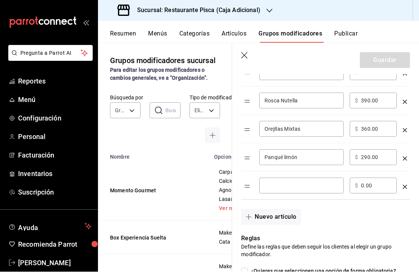
click at [324, 182] on input "optionsTable" at bounding box center [302, 186] width 74 height 8
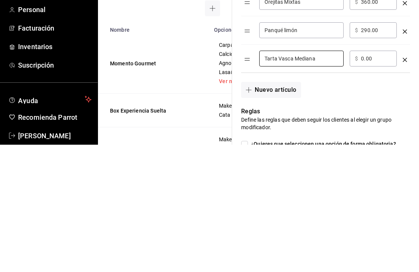
type input "Tarta Vasca Mediana"
click at [370, 182] on input "0.00" at bounding box center [376, 186] width 31 height 8
click at [380, 182] on input "0.00" at bounding box center [376, 186] width 31 height 8
type input "0.00"
type input "590.00"
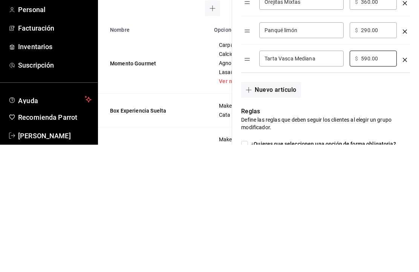
click at [291, 209] on button "Nuevo artículo" at bounding box center [271, 217] width 60 height 16
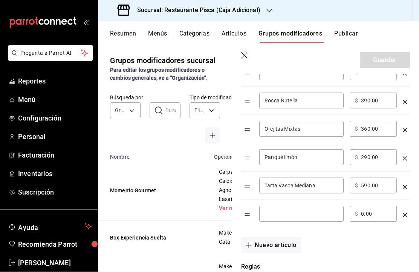
click at [285, 217] on input "optionsTable" at bounding box center [302, 214] width 74 height 8
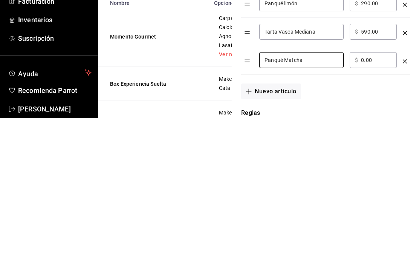
type input "Panqué Matcha"
click at [370, 210] on input "0.00" at bounding box center [376, 214] width 31 height 8
type input "0.00"
type input "410.00"
click at [284, 237] on button "Nuevo artículo" at bounding box center [271, 245] width 60 height 16
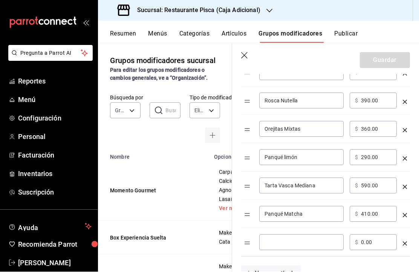
click at [287, 242] on input "optionsTable" at bounding box center [302, 242] width 74 height 8
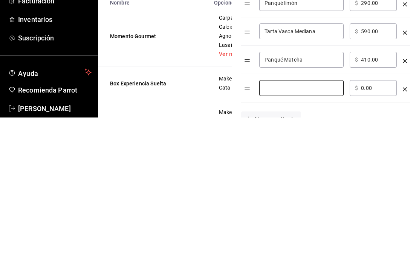
type input "c"
type input "Cupcake Matcha"
click at [375, 238] on input "0.00" at bounding box center [376, 242] width 31 height 8
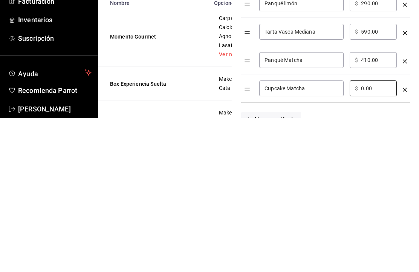
type input "0.00"
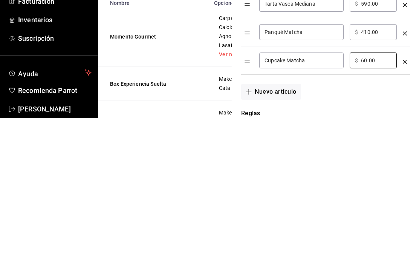
scroll to position [472, 0]
type input "60.00"
click at [285, 237] on button "Nuevo artículo" at bounding box center [271, 245] width 60 height 16
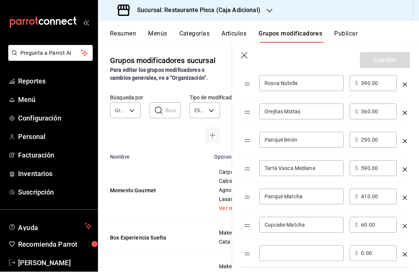
scroll to position [492, 0]
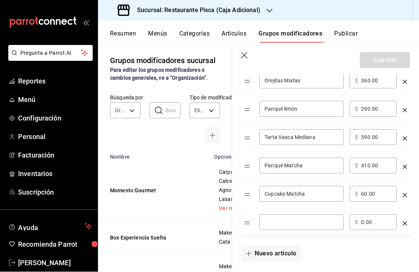
click at [319, 215] on div "​" at bounding box center [301, 222] width 84 height 16
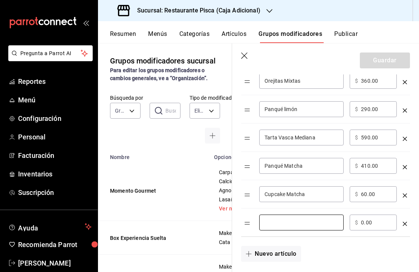
type input "c"
type input "Cupcake Blueberry"
click at [379, 221] on input "0.00" at bounding box center [376, 222] width 31 height 8
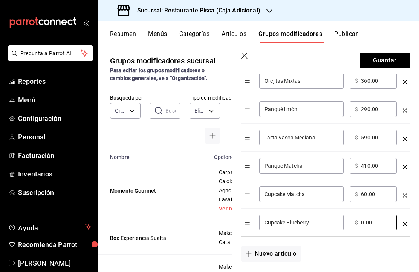
type input "0.00"
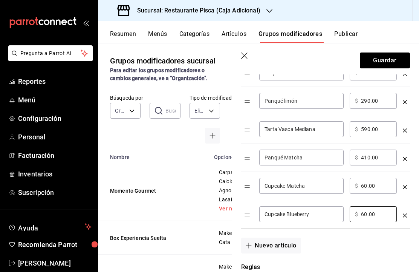
scroll to position [499, 0]
type input "60.00"
click at [288, 248] on button "Nuevo artículo" at bounding box center [271, 246] width 60 height 16
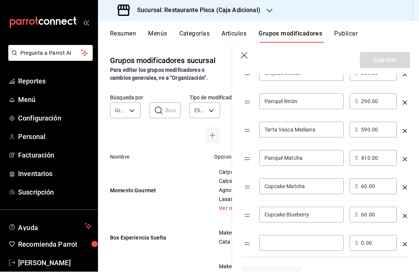
click at [303, 243] on input "optionsTable" at bounding box center [302, 243] width 74 height 8
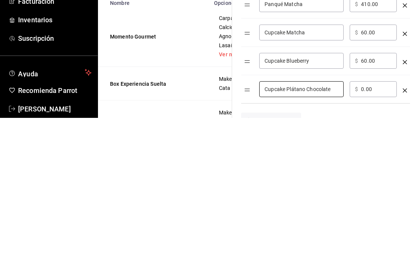
type input "Cupcake Plátano Chocolate"
click at [373, 239] on input "0.00" at bounding box center [376, 243] width 31 height 8
type input "0.00"
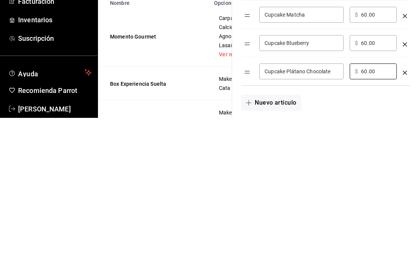
scroll to position [524, 0]
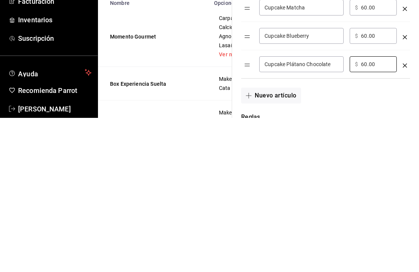
type input "60.00"
click at [285, 241] on button "Nuevo artículo" at bounding box center [271, 249] width 60 height 16
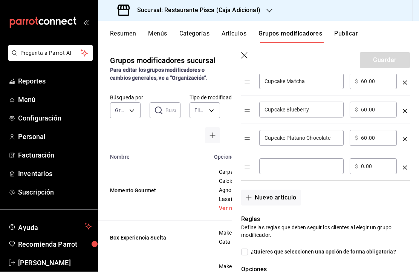
scroll to position [608, 0]
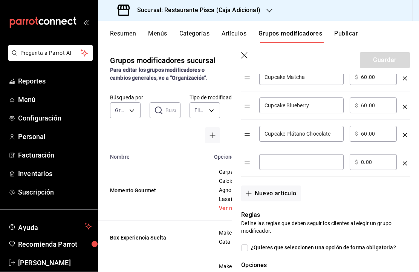
click at [323, 164] on input "optionsTable" at bounding box center [302, 162] width 74 height 8
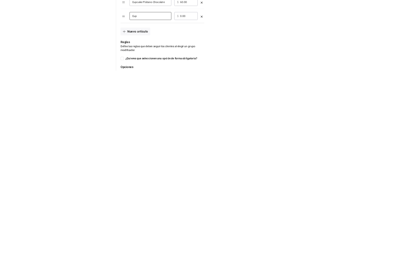
scroll to position [26, 0]
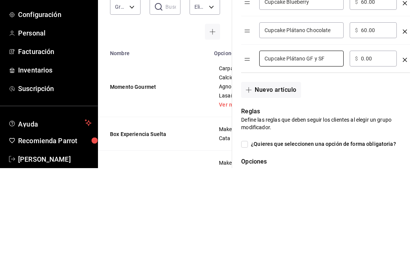
type input "Cupcake Plátano GF y SF"
click at [375, 158] on input "0.00" at bounding box center [376, 162] width 31 height 8
type input "0.00"
type input "60.00"
click at [298, 186] on button "Nuevo artículo" at bounding box center [271, 194] width 60 height 16
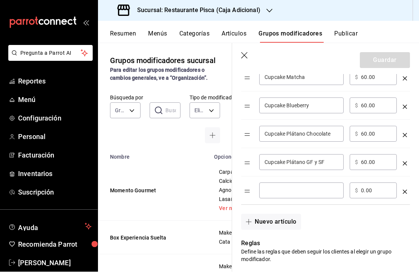
click at [318, 187] on input "optionsTable" at bounding box center [302, 191] width 74 height 8
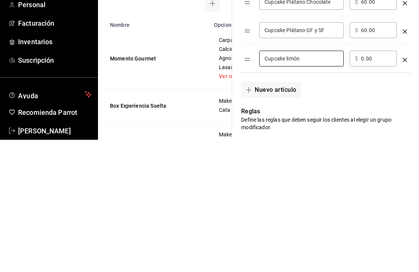
type input "Cupcake limón"
click at [381, 187] on input "0.00" at bounding box center [376, 191] width 31 height 8
type input "0.00"
type input "45.00"
click at [284, 214] on button "Nuevo artículo" at bounding box center [271, 222] width 60 height 16
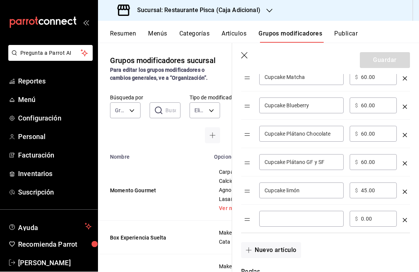
click at [307, 219] on input "optionsTable" at bounding box center [302, 219] width 74 height 8
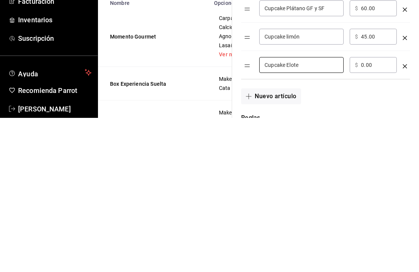
type input "Cupcake Elote"
click at [375, 215] on input "0.00" at bounding box center [376, 219] width 31 height 8
type input "0.00"
type input "45.00"
click at [281, 242] on button "Nuevo artículo" at bounding box center [271, 250] width 60 height 16
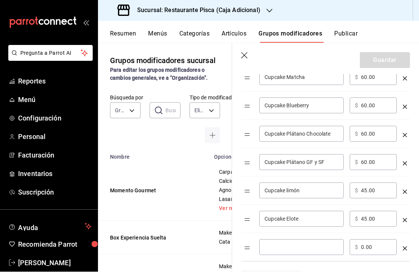
click at [318, 248] on input "optionsTable" at bounding box center [302, 247] width 74 height 8
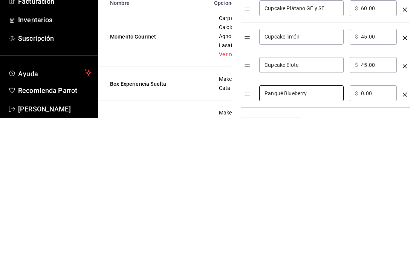
type input "Panqué Blueberry"
click at [376, 243] on input "0.00" at bounding box center [376, 247] width 31 height 8
type input "0.00"
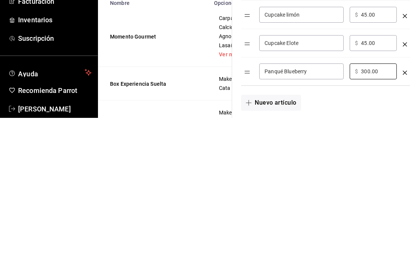
scroll to position [632, 0]
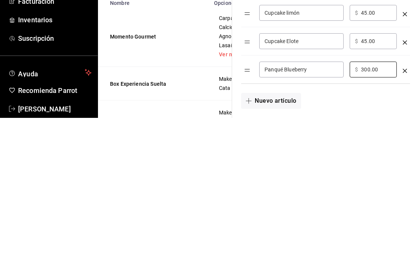
type input "300.00"
click at [281, 247] on button "Nuevo artículo" at bounding box center [271, 255] width 60 height 16
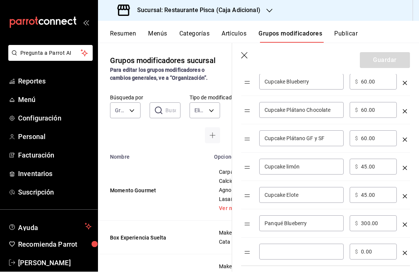
scroll to position [656, 0]
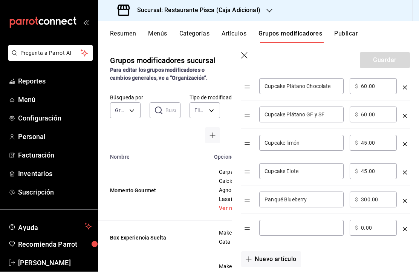
click at [316, 227] on input "optionsTable" at bounding box center [302, 228] width 74 height 8
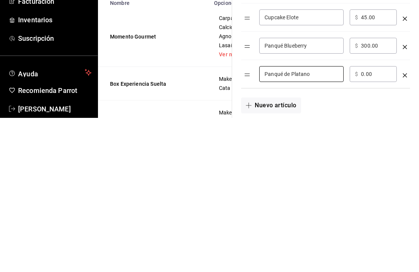
click at [382, 224] on input "0.00" at bounding box center [376, 228] width 31 height 8
click at [307, 224] on input "Panqué de Platano" at bounding box center [302, 228] width 74 height 8
type input "Panqué de Plátano"
click at [372, 224] on input "0.00" at bounding box center [376, 228] width 31 height 8
type input "0.00"
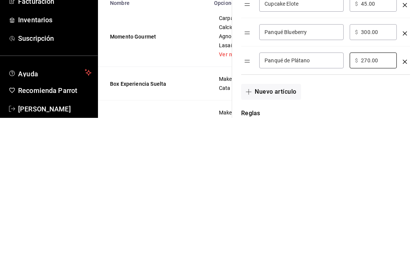
scroll to position [687, 0]
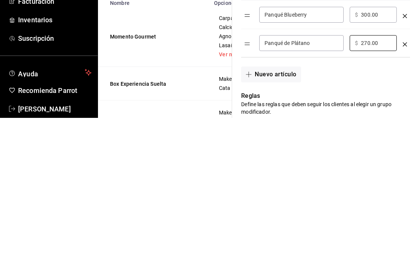
type input "270.00"
click at [280, 220] on button "Nuevo artículo" at bounding box center [271, 228] width 60 height 16
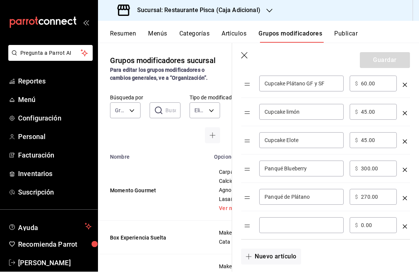
click at [301, 229] on input "optionsTable" at bounding box center [302, 225] width 74 height 8
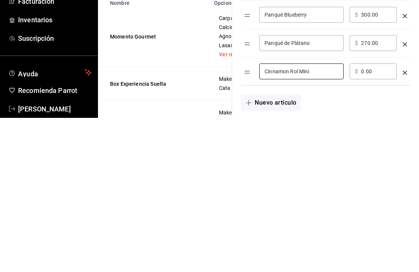
type input "Cinnamon Rol Mini"
click at [373, 221] on input "0.00" at bounding box center [376, 225] width 31 height 8
type input "0.00"
type input "50.00"
click at [282, 249] on button "Nuevo artículo" at bounding box center [271, 257] width 60 height 16
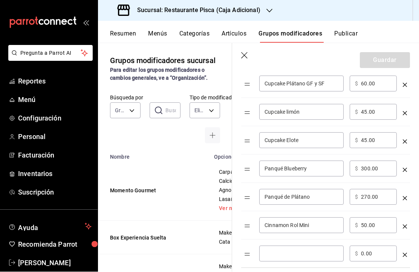
click at [307, 255] on input "optionsTable" at bounding box center [302, 254] width 74 height 8
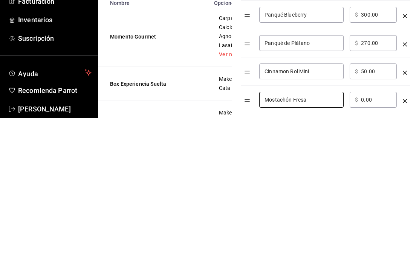
type input "Mostachón Fresa"
click at [376, 250] on input "0.00" at bounding box center [376, 254] width 31 height 8
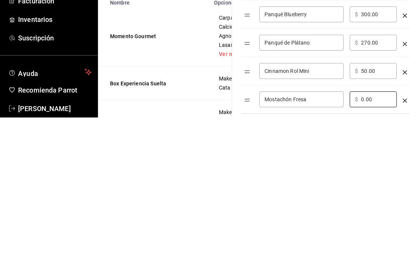
type input "0.00"
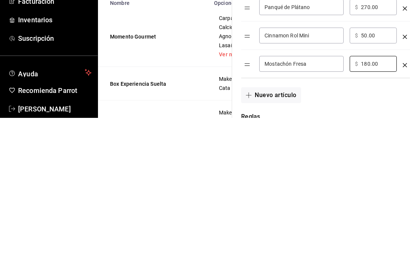
type input "180.00"
click at [290, 241] on button "Nuevo artículo" at bounding box center [271, 249] width 60 height 16
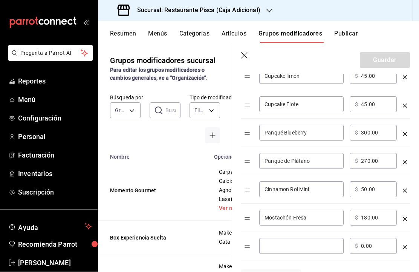
click at [319, 243] on input "optionsTable" at bounding box center [302, 246] width 74 height 8
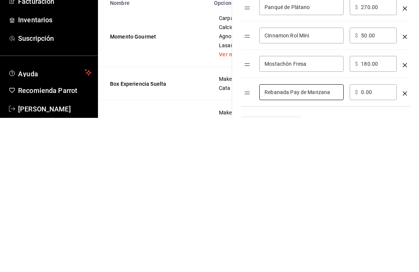
type input "Rebanada Pay de Manzana"
click at [376, 242] on input "0.00" at bounding box center [376, 246] width 31 height 8
type input "0.00"
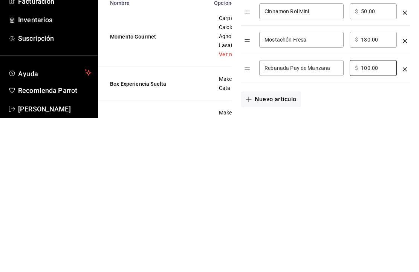
scroll to position [751, 0]
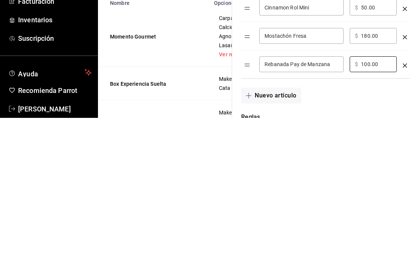
type input "100.00"
click at [295, 241] on button "Nuevo artículo" at bounding box center [271, 249] width 60 height 16
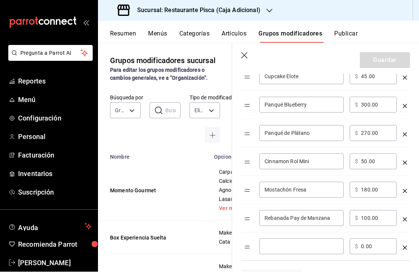
click at [307, 249] on input "optionsTable" at bounding box center [302, 246] width 74 height 8
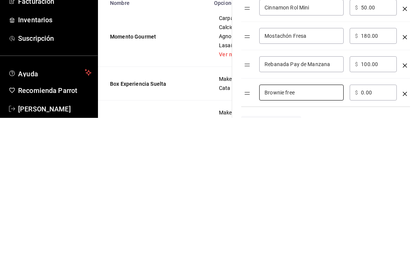
type input "Brownie free"
click at [380, 242] on input "0.00" at bounding box center [376, 246] width 31 height 8
type input "0.00"
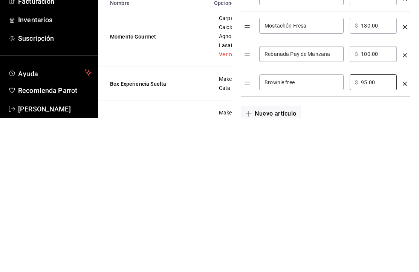
type input "95.00"
click at [293, 259] on button "Nuevo artículo" at bounding box center [271, 267] width 60 height 16
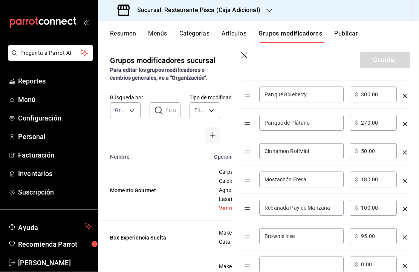
scroll to position [763, 0]
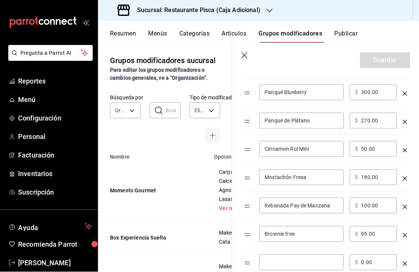
click at [306, 260] on input "optionsTable" at bounding box center [302, 262] width 74 height 8
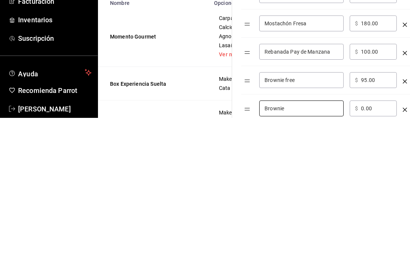
type input "Brownie"
click at [369, 258] on input "0.00" at bounding box center [376, 262] width 31 height 8
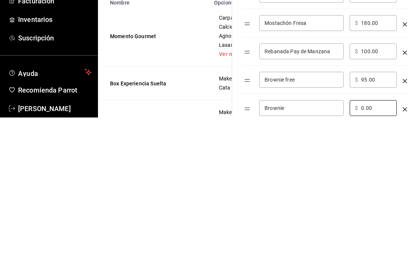
type input "0.00"
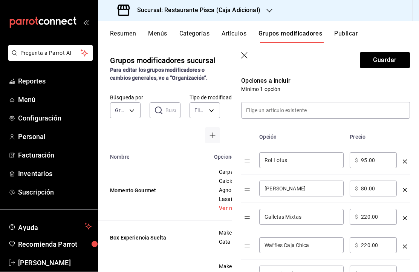
scroll to position [159, 0]
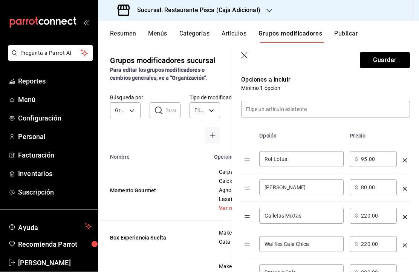
type input "55.00"
click at [396, 61] on button "Guardar" at bounding box center [385, 60] width 50 height 16
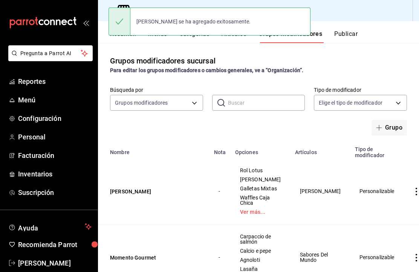
click at [356, 31] on button "Publicar" at bounding box center [346, 36] width 23 height 13
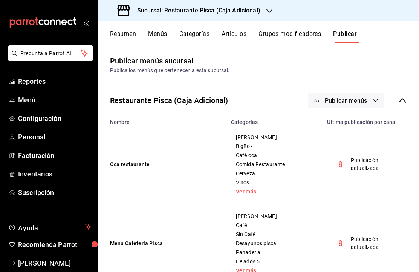
click at [355, 102] on span "Publicar menús" at bounding box center [346, 100] width 42 height 7
click at [348, 123] on span "Punto de venta" at bounding box center [357, 125] width 36 height 8
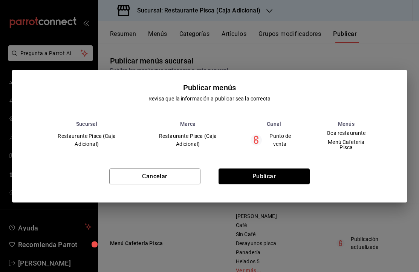
click at [272, 175] on button "Publicar" at bounding box center [264, 176] width 91 height 16
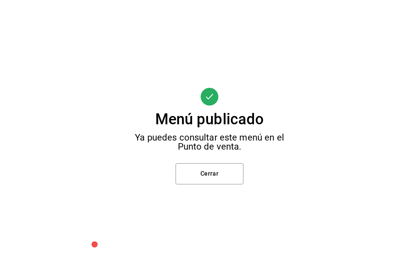
click at [219, 163] on button "Cerrar" at bounding box center [210, 173] width 68 height 21
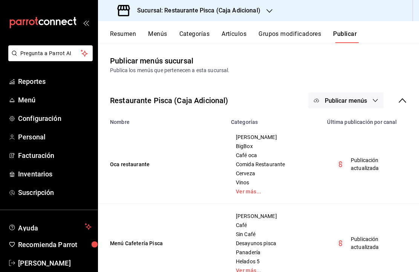
click at [307, 30] on button "Grupos modificadores" at bounding box center [290, 36] width 63 height 13
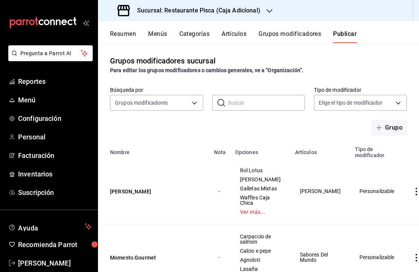
click at [302, 31] on button "Grupos modificadores" at bounding box center [290, 36] width 63 height 13
click at [298, 32] on button "Grupos modificadores" at bounding box center [290, 36] width 63 height 13
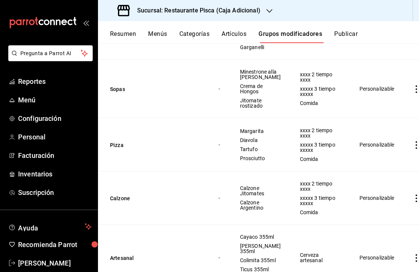
scroll to position [1445, 0]
click at [413, 92] on icon "actions" at bounding box center [417, 89] width 8 height 8
click at [382, 218] on span "Eliminar" at bounding box center [380, 219] width 19 height 6
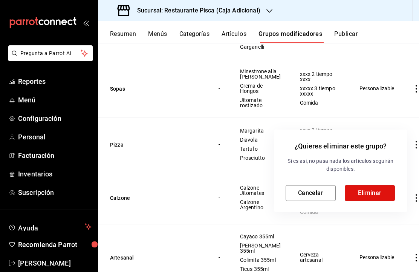
click at [379, 192] on button "Eliminar" at bounding box center [370, 193] width 50 height 16
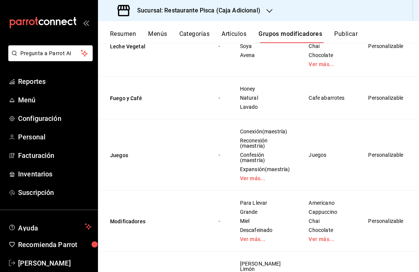
scroll to position [2719, 0]
click at [419, 158] on icon "actions" at bounding box center [426, 155] width 8 height 8
click at [389, 233] on li "Eliminar" at bounding box center [385, 229] width 45 height 15
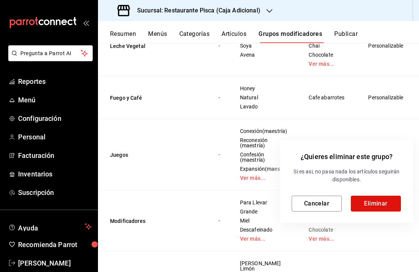
click at [388, 205] on button "Eliminar" at bounding box center [376, 203] width 50 height 16
